Goal: Task Accomplishment & Management: Use online tool/utility

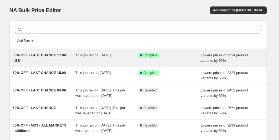
click at [45, 57] on span "50% OFF - LAST CHANCE 17.09 - GB" at bounding box center [39, 57] width 53 height 9
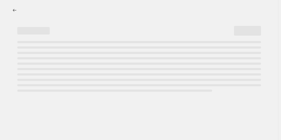
select select "percentage"
select select "collection"
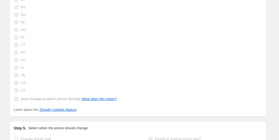
scroll to position [771, 0]
click at [100, 97] on link "What does this mean?" at bounding box center [98, 99] width 35 height 4
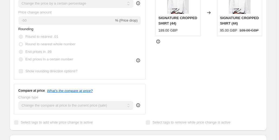
scroll to position [0, 0]
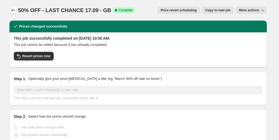
click at [14, 12] on icon "Price change jobs" at bounding box center [13, 10] width 5 height 5
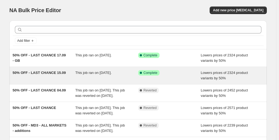
click at [54, 72] on span "50% OFF - LAST CHANCE 15.09" at bounding box center [39, 73] width 53 height 4
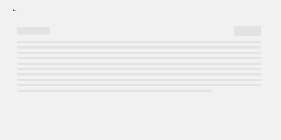
select select "percentage"
select select "collection"
